Goal: Information Seeking & Learning: Learn about a topic

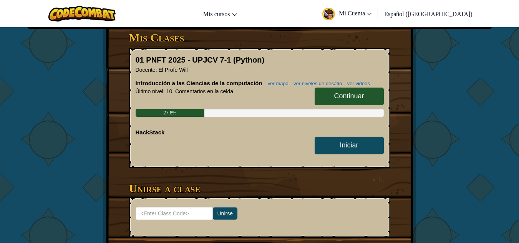
scroll to position [130, 0]
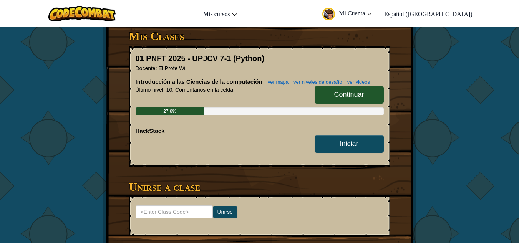
click at [341, 98] on span "Continuar" at bounding box center [349, 95] width 30 height 8
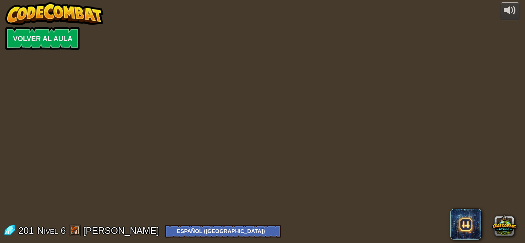
select select "es-419"
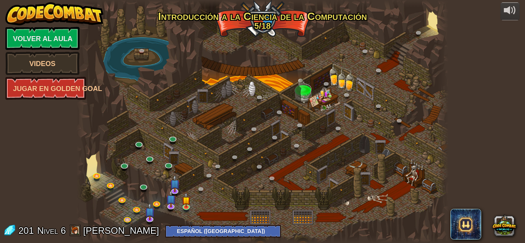
select select "es-419"
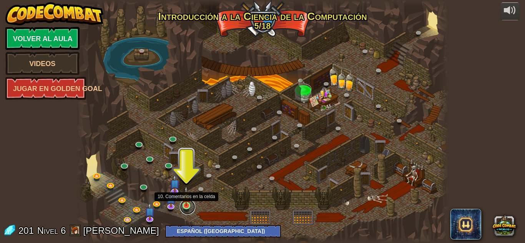
click at [185, 207] on link at bounding box center [187, 206] width 15 height 15
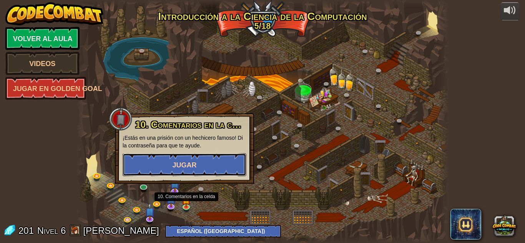
click at [169, 161] on button "Jugar" at bounding box center [185, 164] width 124 height 23
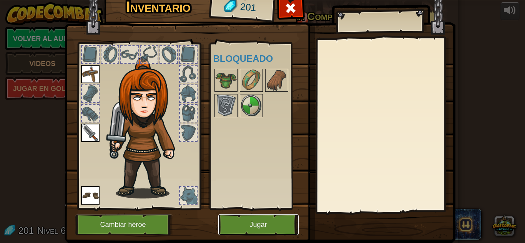
click at [265, 228] on button "Jugar" at bounding box center [258, 224] width 80 height 21
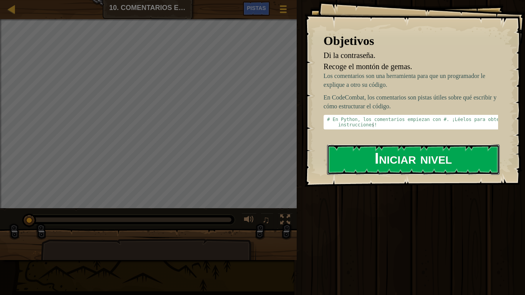
click at [411, 161] on button "Iniciar nivel" at bounding box center [413, 160] width 173 height 30
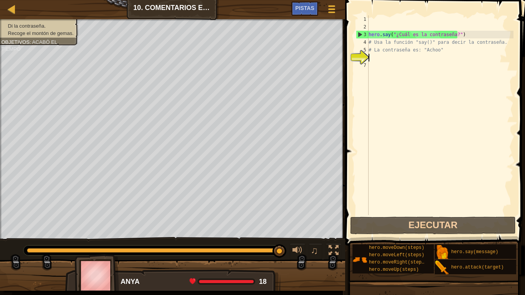
click at [383, 45] on div "hero . say ( "¿Cuál es la contraseña?" ) # Usa la función "say()" para decir la…" at bounding box center [440, 122] width 146 height 215
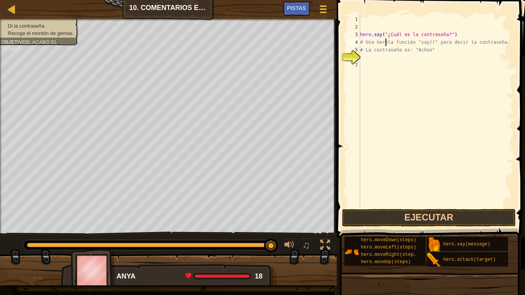
scroll to position [3, 2]
type textarea "# Usa herla función "say()" para decir la contraseña."
click at [467, 217] on button "Ejecutar" at bounding box center [429, 218] width 174 height 18
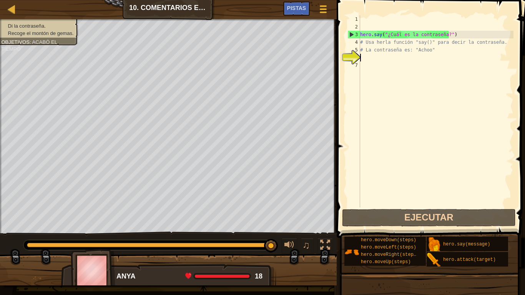
click at [384, 58] on div "hero . say ( "¿Cuál es la contraseña?" ) # Usa herla función "say()" para decir…" at bounding box center [436, 119] width 155 height 208
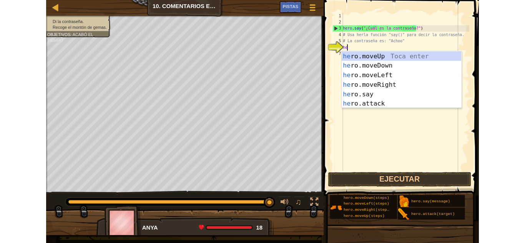
scroll to position [3, 0]
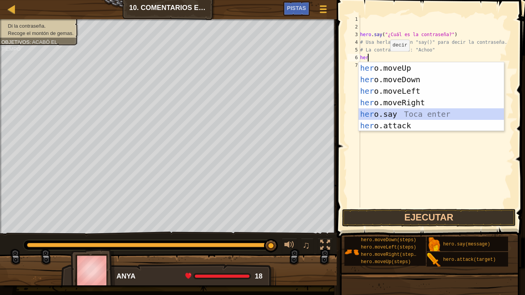
click at [391, 111] on div "her o.moveUp Toca enter her o.moveDown Toca enter her o.moveLeft [PERSON_NAME] …" at bounding box center [431, 108] width 145 height 92
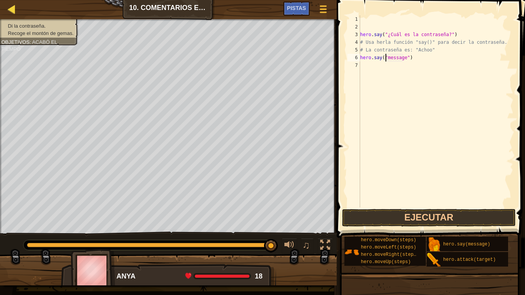
type textarea "hero.say("message")"
click at [10, 5] on div at bounding box center [12, 9] width 10 height 10
select select "es-419"
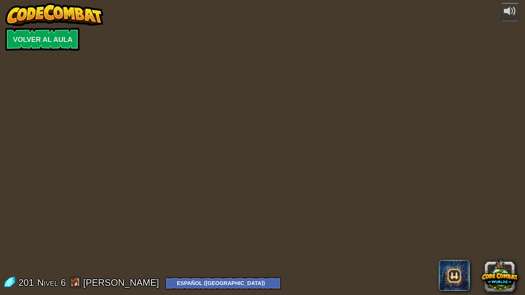
select select "es-419"
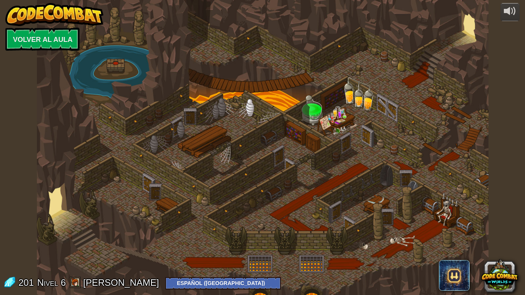
select select "es-419"
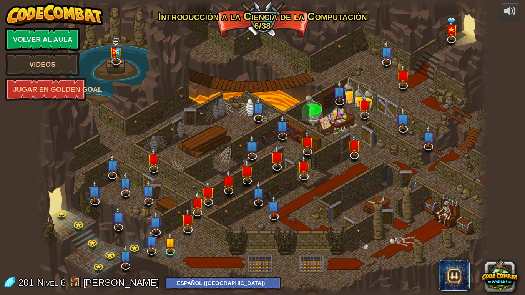
select select "es-419"
